Goal: Task Accomplishment & Management: Use online tool/utility

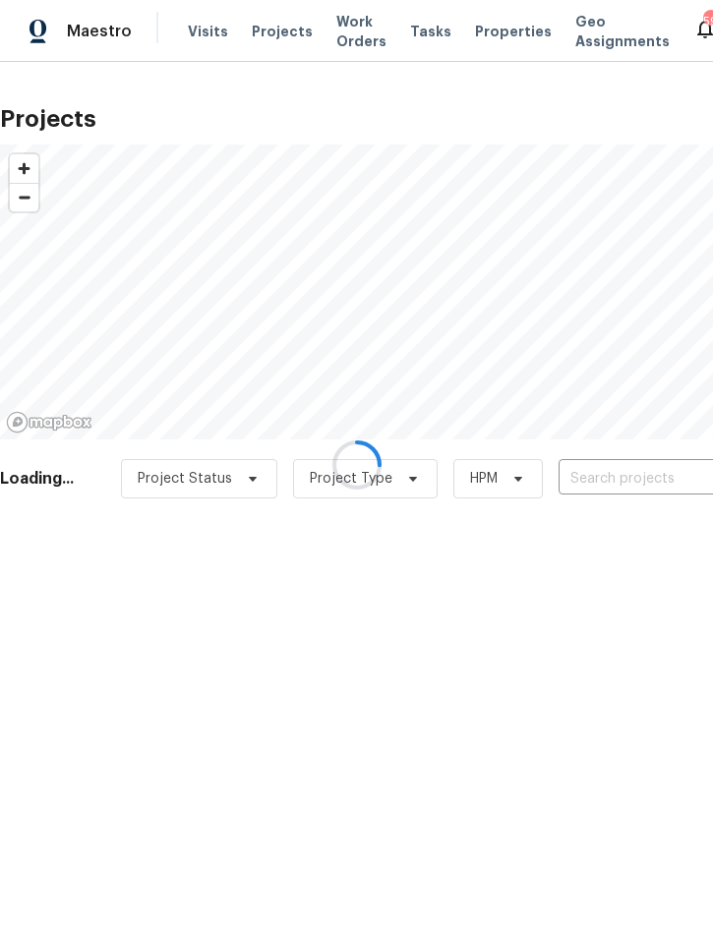
click at [612, 469] on div at bounding box center [356, 464] width 713 height 929
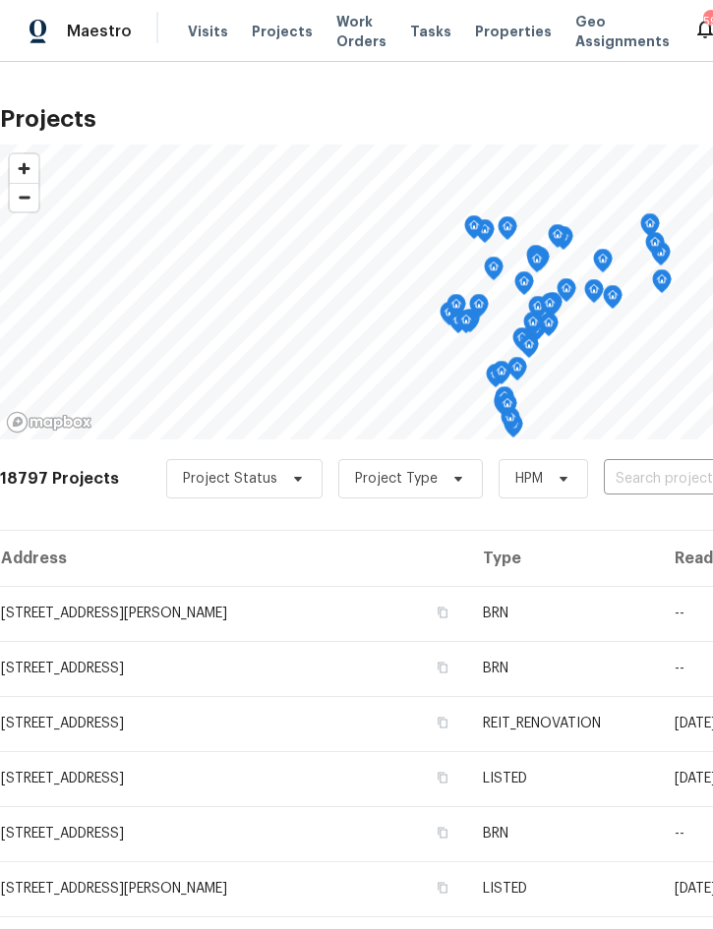
click at [662, 477] on input "text" at bounding box center [716, 479] width 225 height 30
type input "3010 pin"
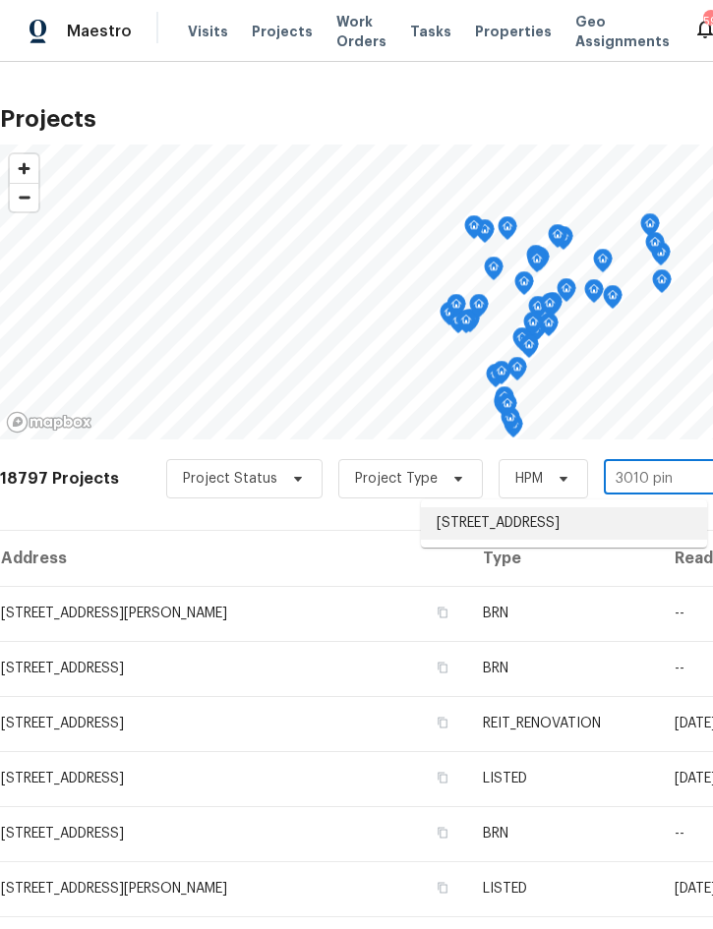
click at [571, 524] on li "[STREET_ADDRESS]" at bounding box center [564, 523] width 286 height 32
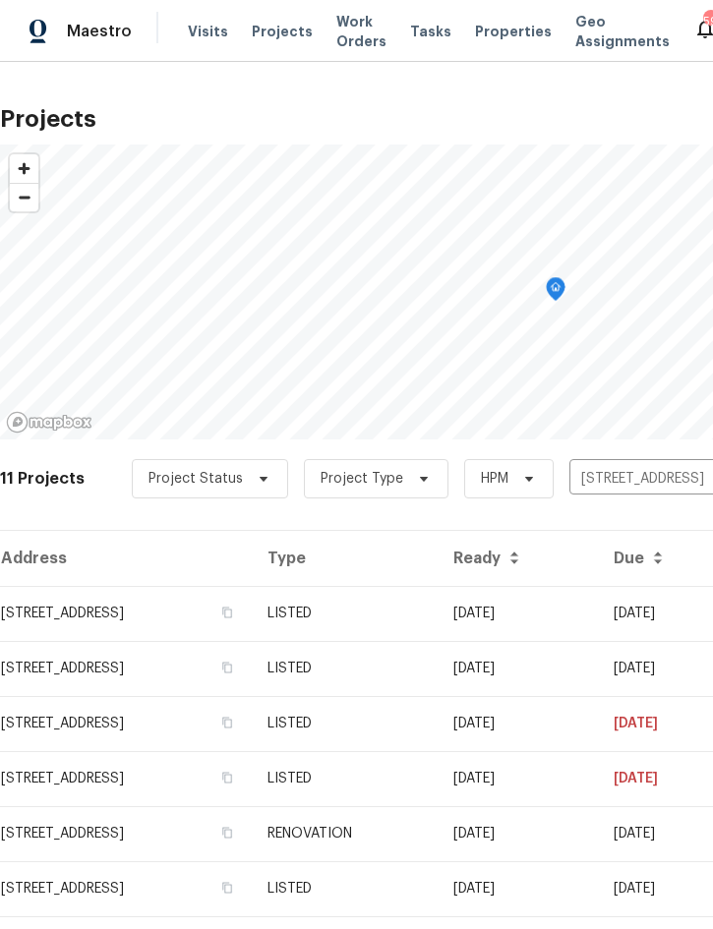
click at [438, 610] on td "LISTED" at bounding box center [345, 613] width 186 height 55
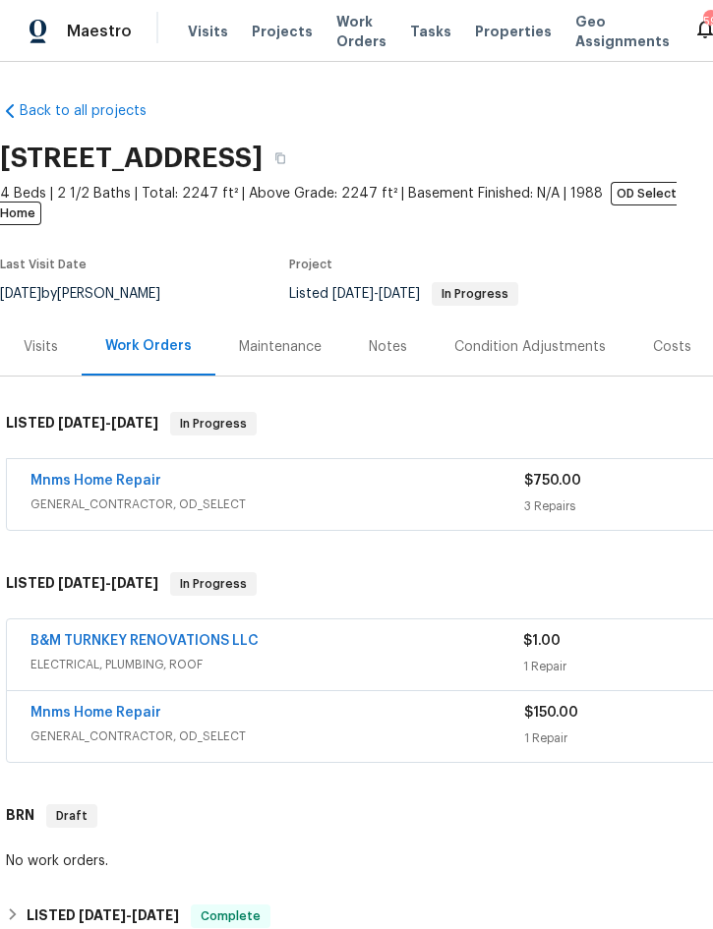
click at [392, 471] on div "Mnms Home Repair" at bounding box center [277, 483] width 494 height 24
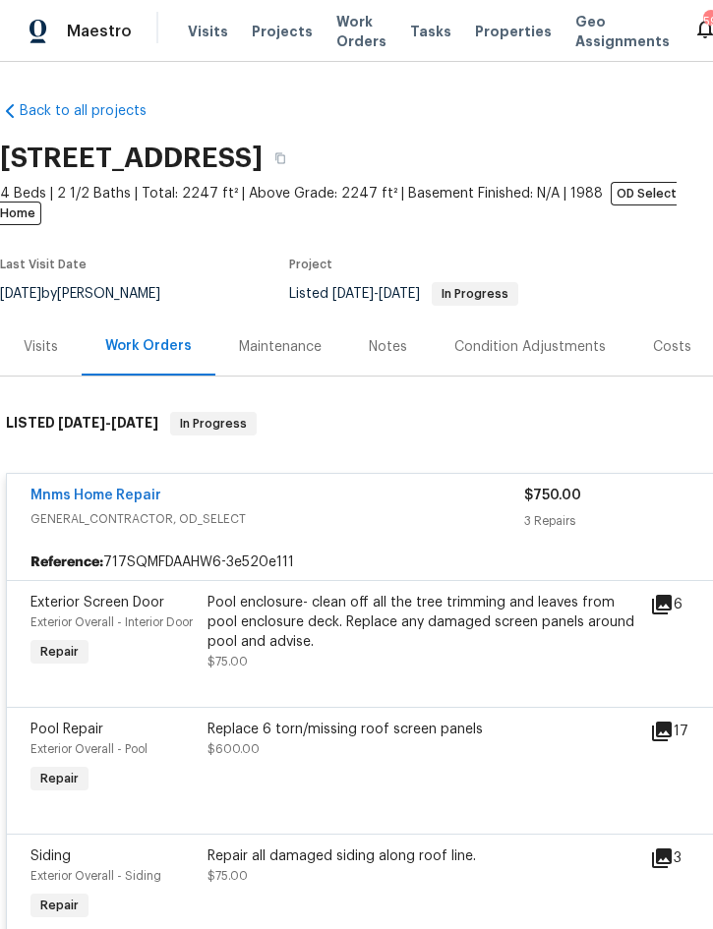
click at [430, 608] on div "Pool enclosure- clean off all the tree trimming and leaves from pool enclosure …" at bounding box center [422, 622] width 431 height 59
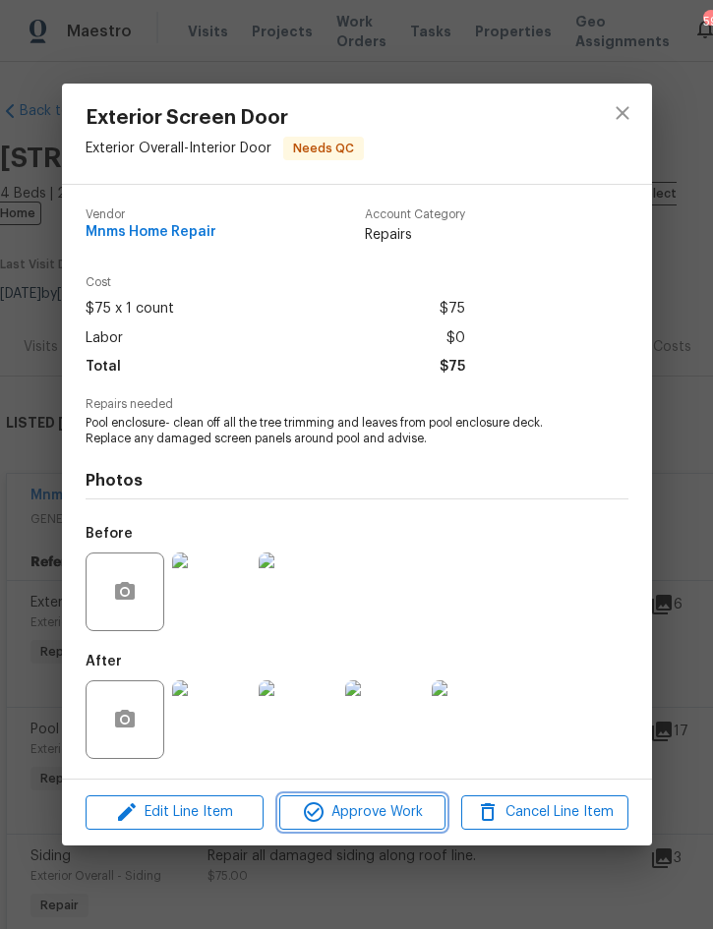
click at [378, 815] on span "Approve Work" at bounding box center [362, 812] width 154 height 25
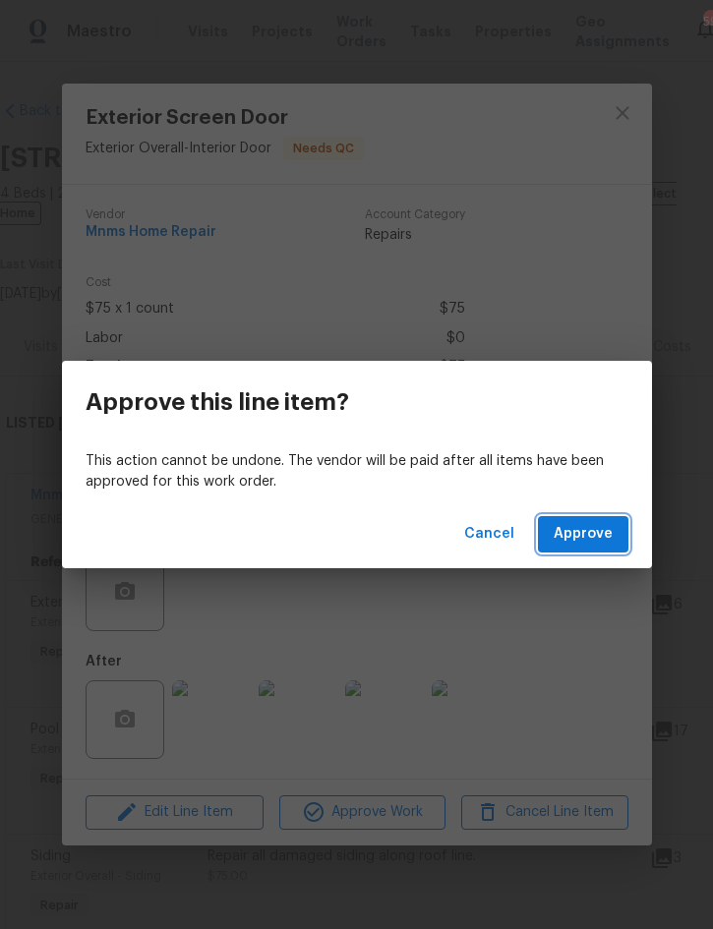
click at [579, 535] on span "Approve" at bounding box center [583, 534] width 59 height 25
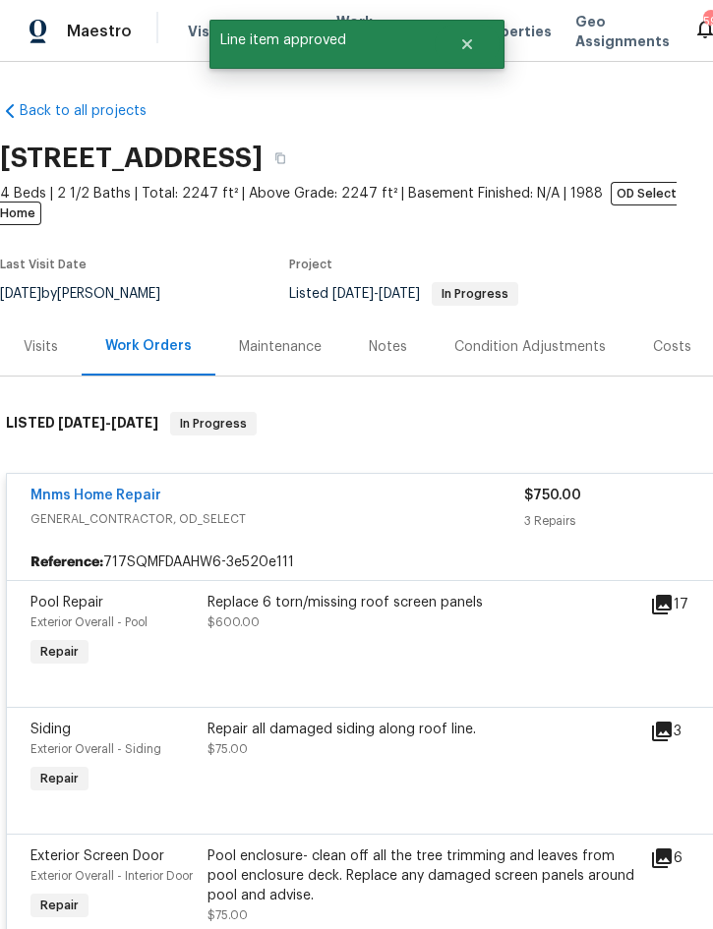
click at [406, 594] on div "Replace 6 torn/missing roof screen panels $600.00" at bounding box center [422, 612] width 431 height 39
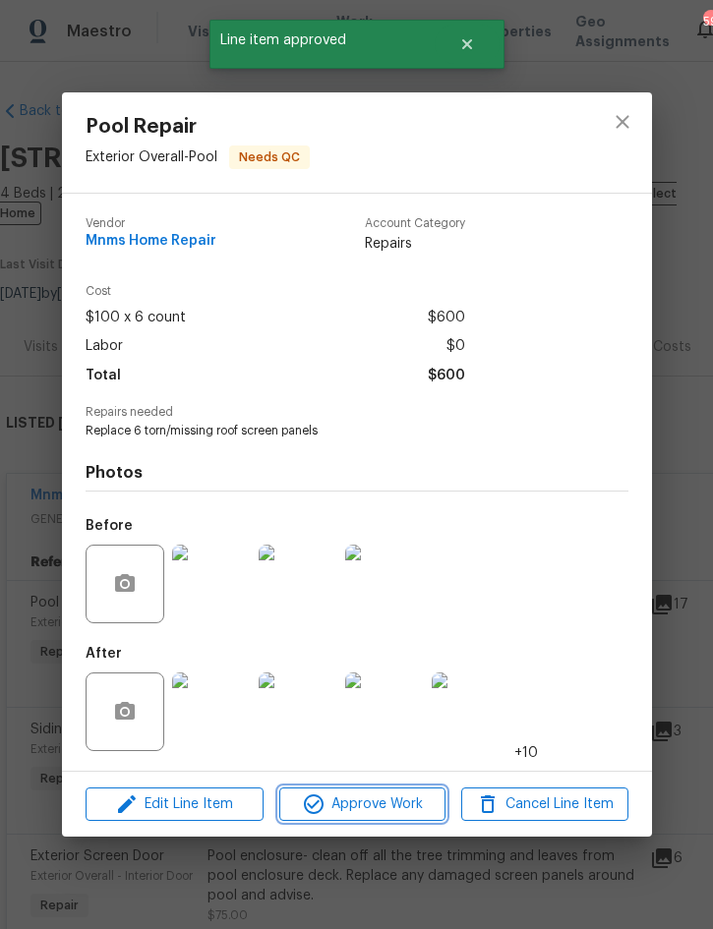
click at [372, 805] on span "Approve Work" at bounding box center [362, 804] width 154 height 25
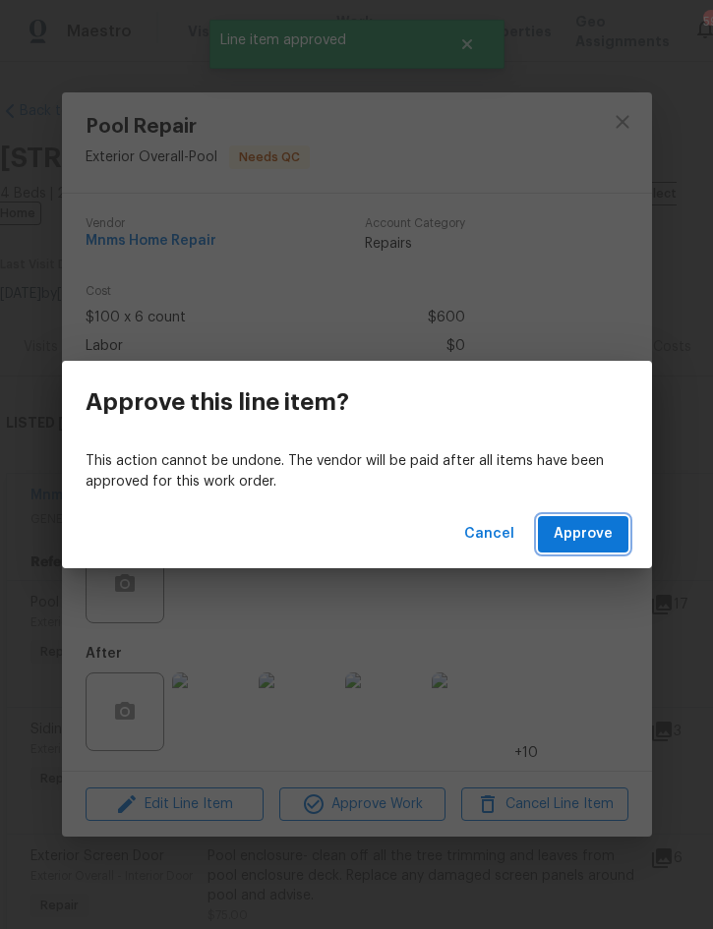
click at [593, 538] on span "Approve" at bounding box center [583, 534] width 59 height 25
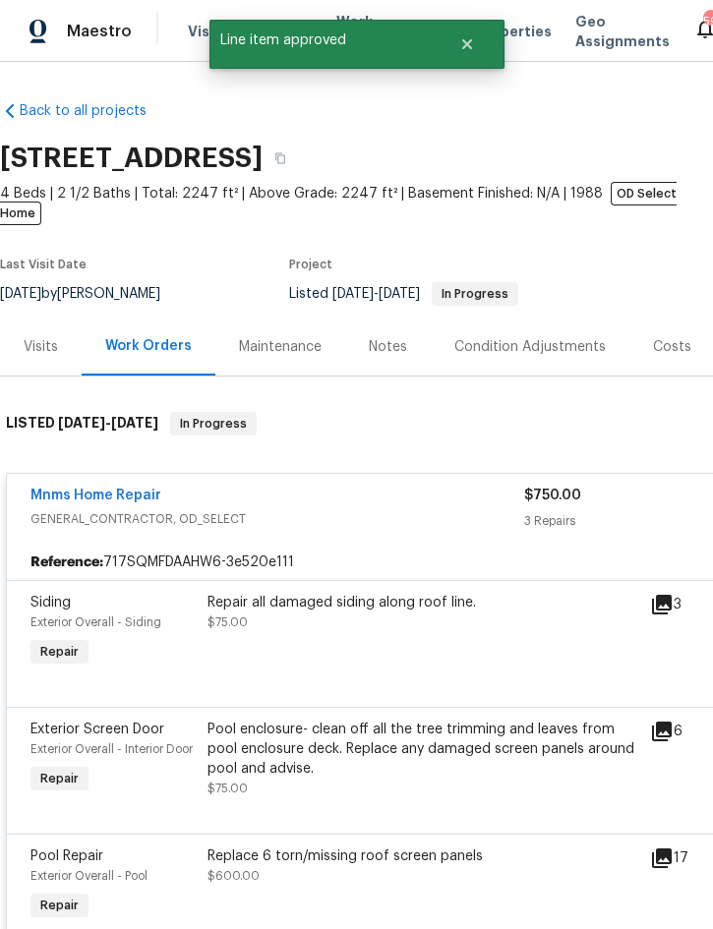
click at [398, 598] on div "Repair all damaged siding along roof line. $75.00" at bounding box center [422, 612] width 431 height 39
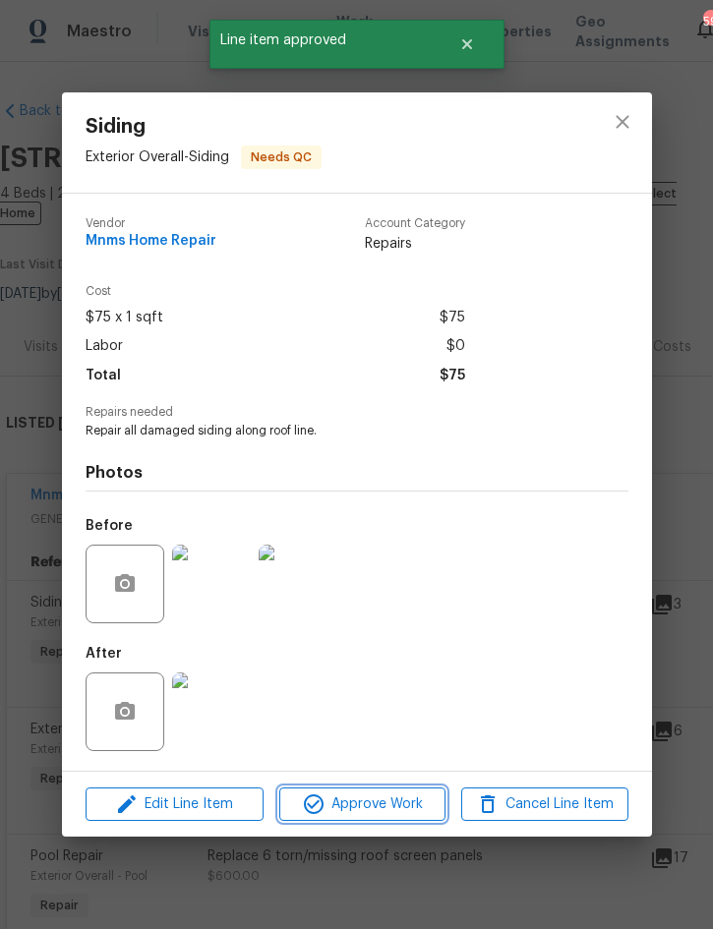
click at [384, 802] on span "Approve Work" at bounding box center [362, 804] width 154 height 25
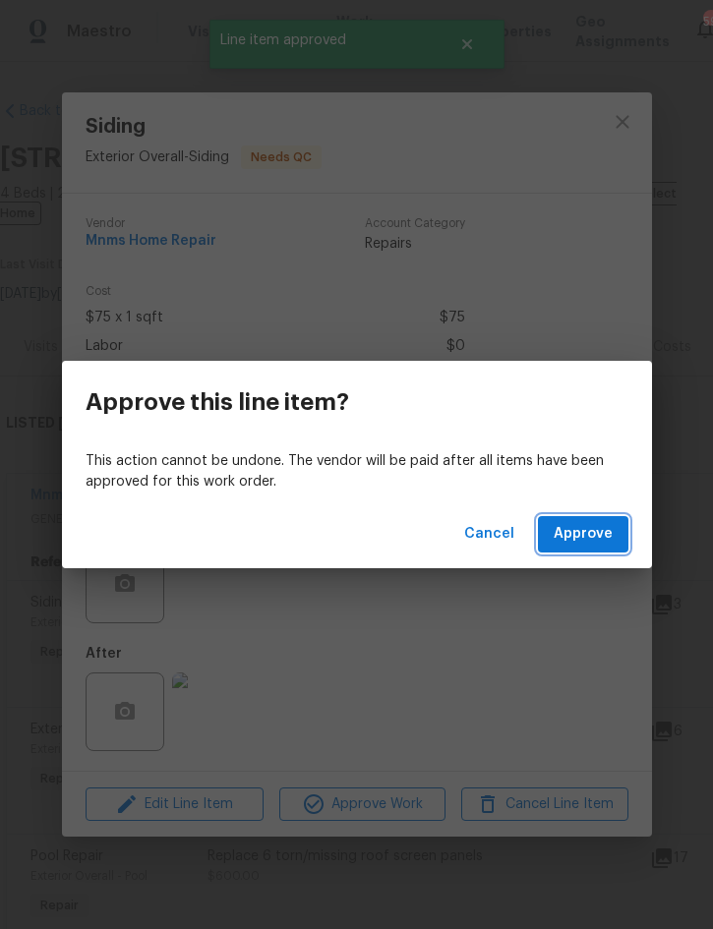
click at [587, 527] on span "Approve" at bounding box center [583, 534] width 59 height 25
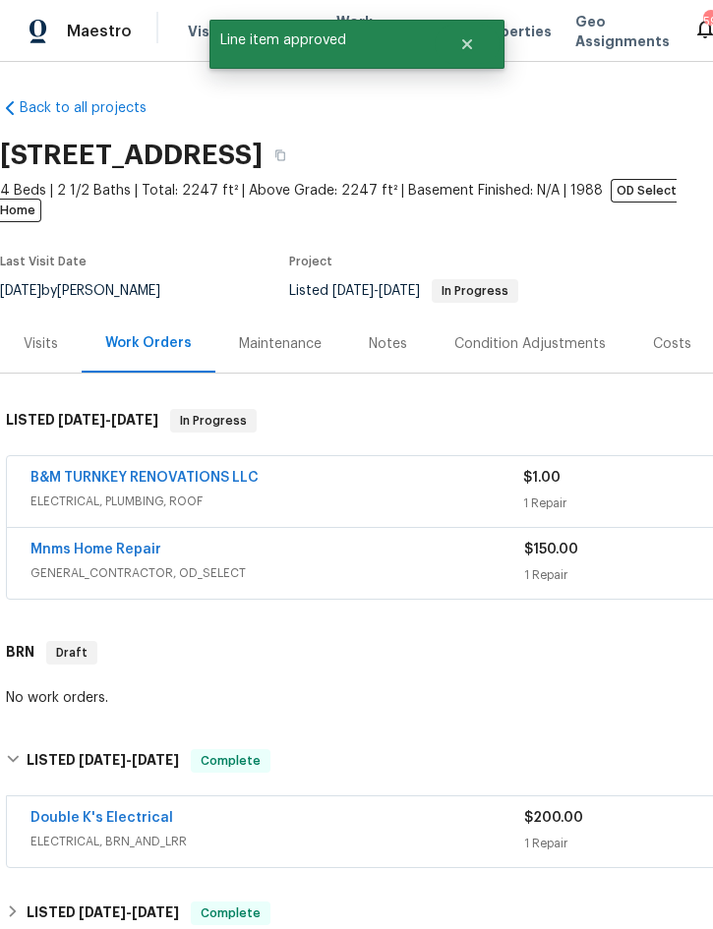
scroll to position [3, 0]
